Goal: Find specific page/section: Find specific page/section

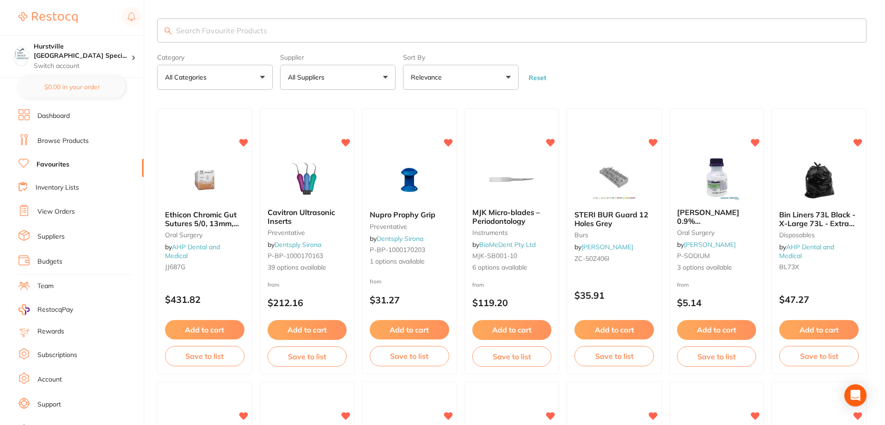
click at [320, 88] on button "All Suppliers" at bounding box center [338, 77] width 116 height 25
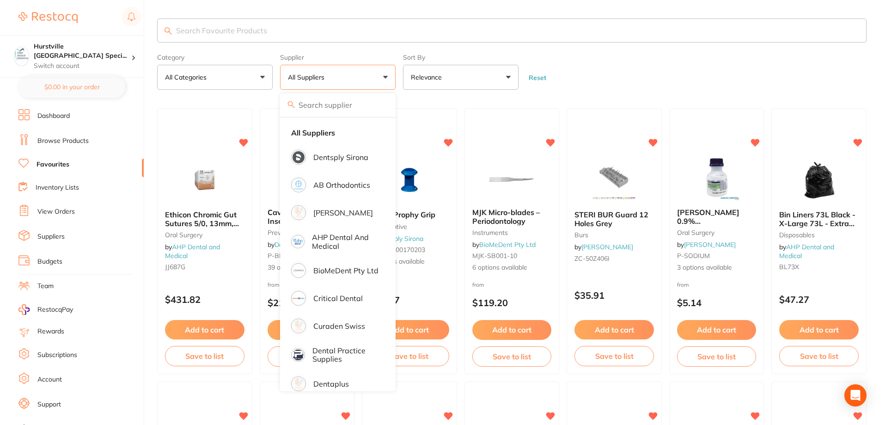
click at [293, 38] on input "search" at bounding box center [511, 30] width 709 height 24
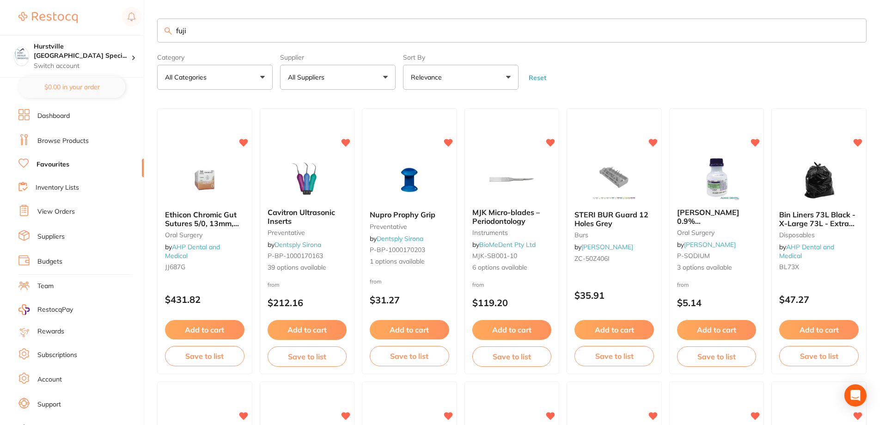
type input "fuji"
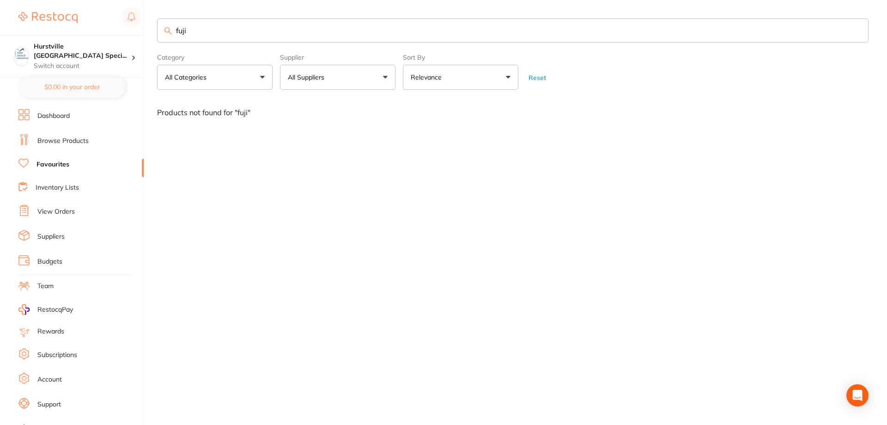
click at [64, 140] on link "Browse Products" at bounding box center [62, 140] width 51 height 9
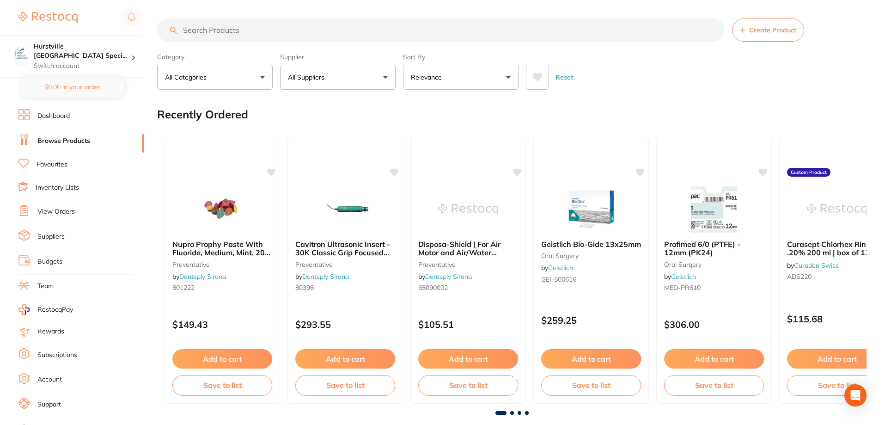
click at [252, 31] on input "search" at bounding box center [440, 29] width 567 height 23
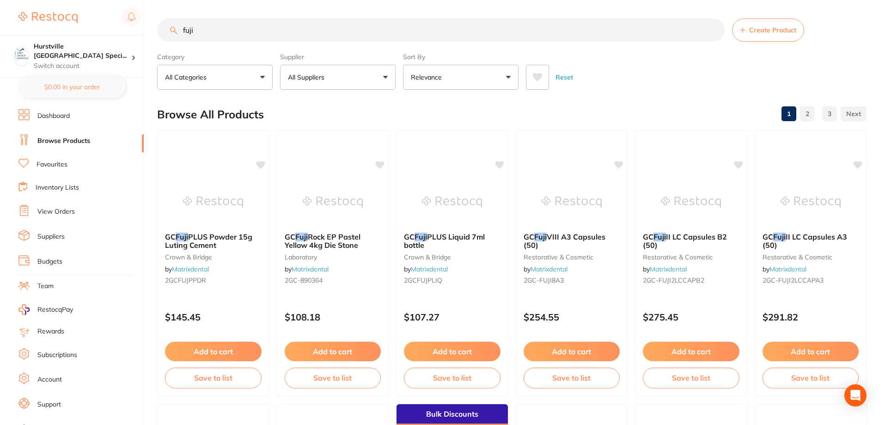
click at [183, 31] on input "fuji" at bounding box center [440, 29] width 567 height 23
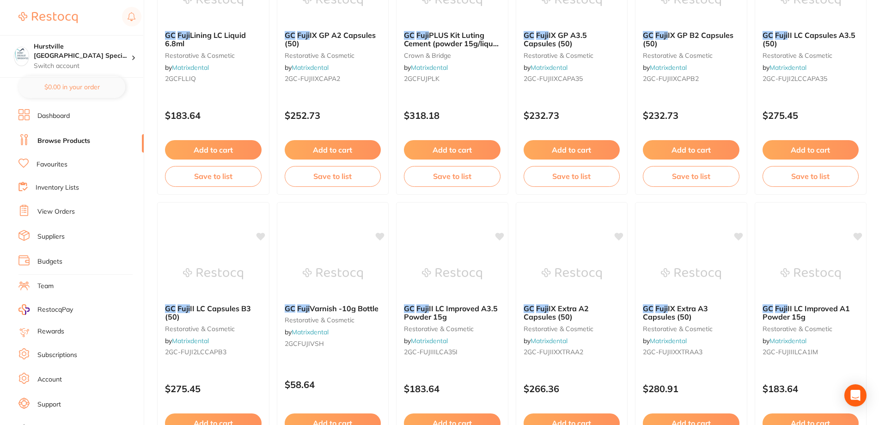
scroll to position [1973, 0]
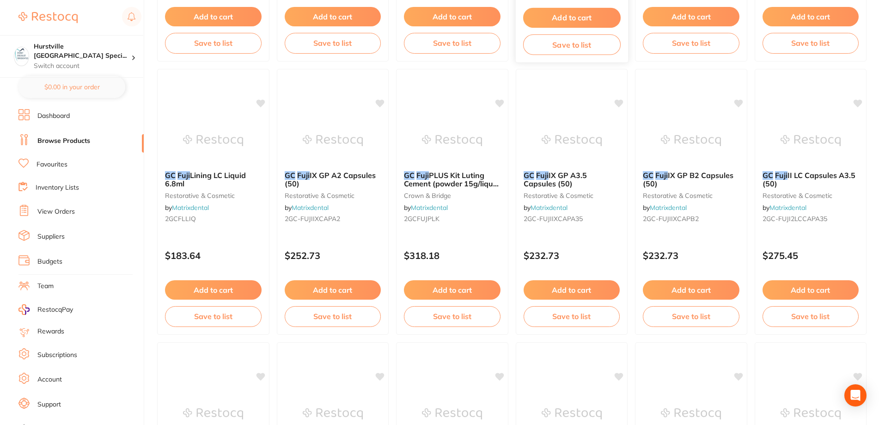
type input "gc fuji fast"
